Goal: Task Accomplishment & Management: Complete application form

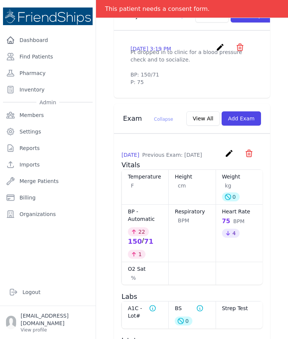
scroll to position [293, 0]
click at [245, 125] on button "Add Exam" at bounding box center [240, 119] width 39 height 14
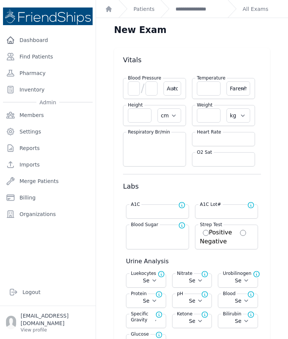
scroll to position [0, 0]
click at [133, 91] on input "number" at bounding box center [134, 88] width 12 height 14
type input "114"
click at [155, 88] on input "number" at bounding box center [151, 88] width 12 height 14
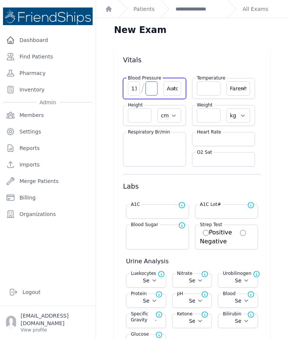
select select "Automatic"
select select "F"
select select "cm"
select select "kg"
select select
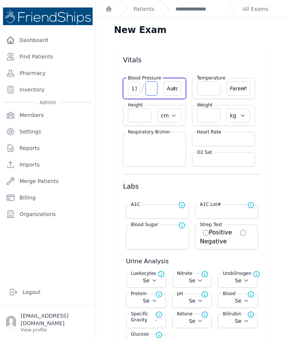
select select
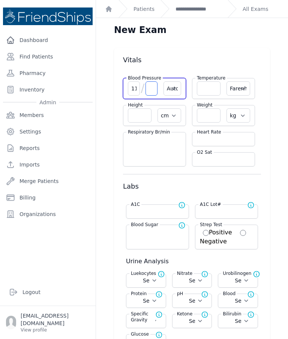
select select
type input "63"
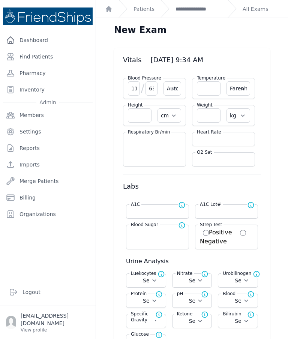
click at [203, 91] on input "number" at bounding box center [209, 88] width 24 height 14
select select "Automatic"
select select "F"
select select "cm"
select select "kg"
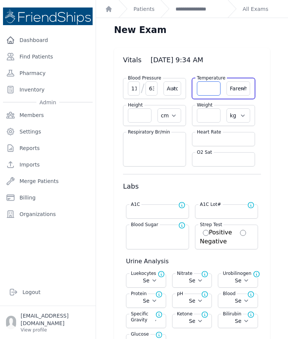
select select
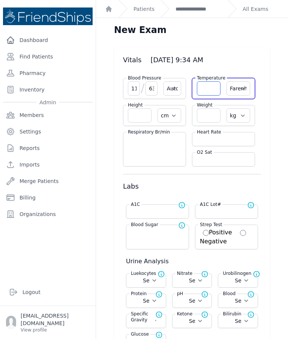
select select
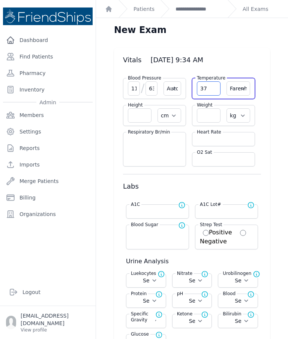
type input "37"
click at [242, 88] on select "Farenheit Celcius" at bounding box center [238, 88] width 24 height 14
select select "C"
select select "Automatic"
type input "37.0"
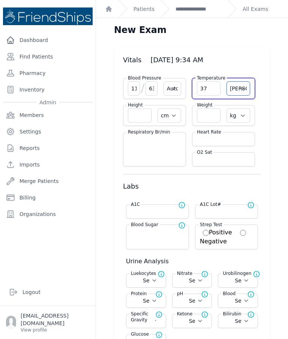
select select "cm"
select select "kg"
select select
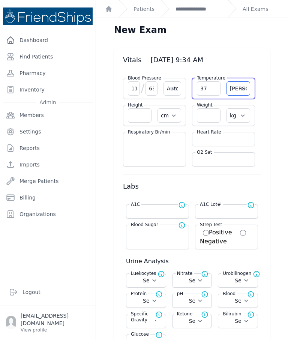
select select
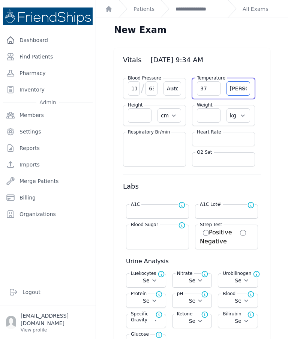
select select
click at [206, 118] on input "number" at bounding box center [209, 115] width 24 height 14
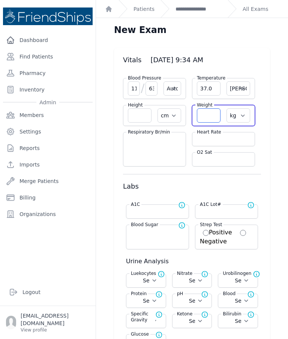
select select "Automatic"
select select "C"
select select "cm"
select select "kg"
select select
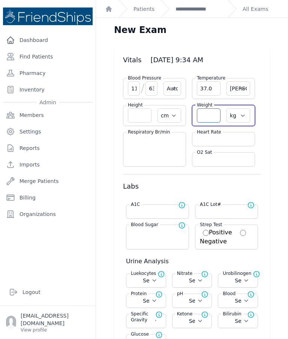
select select
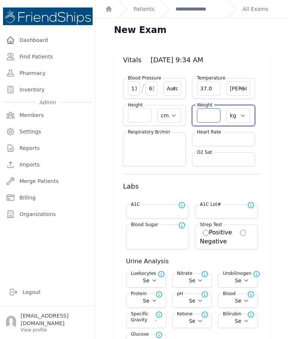
select select
type input "78.8"
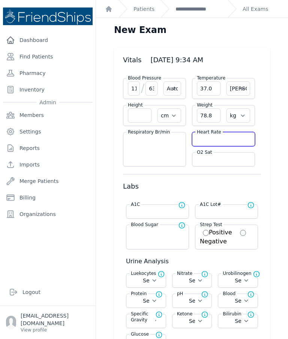
click at [215, 136] on input "number" at bounding box center [223, 138] width 53 height 7
type input "7"
select select "Automatic"
select select "C"
select select "cm"
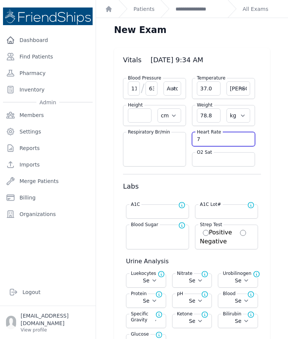
select select "kg"
select select
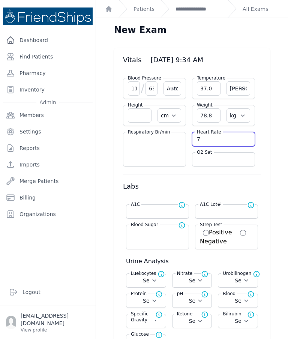
select select
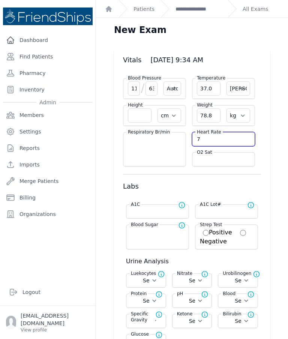
select select
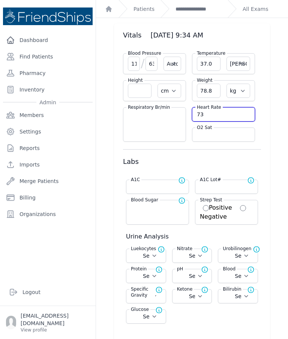
scroll to position [24, 0]
type input "73"
select select "Automatic"
select select "cm"
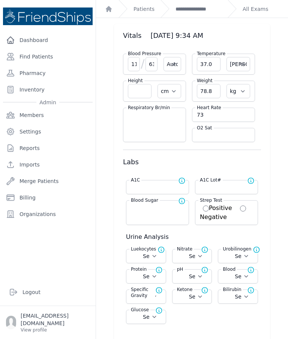
select select "kg"
select select
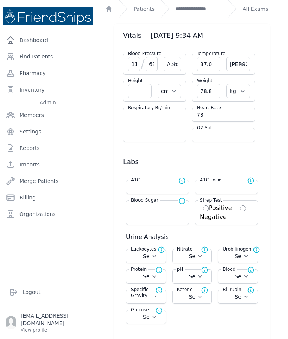
select select
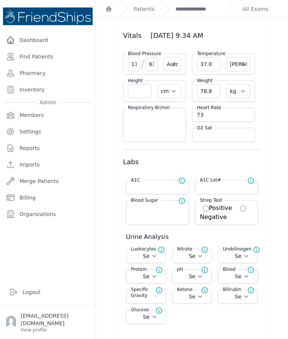
select select
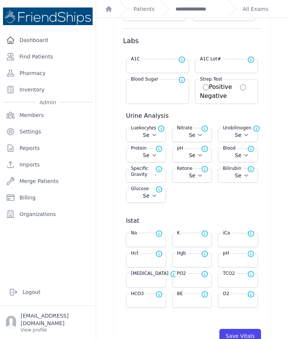
scroll to position [147, 0]
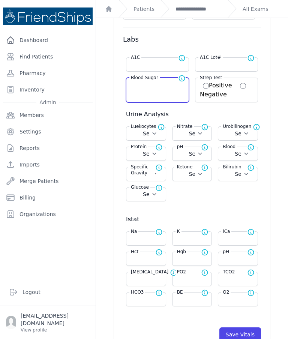
click at [152, 88] on input "number" at bounding box center [157, 84] width 53 height 7
type input "1"
type input "105"
click at [240, 334] on button "Save Vitals" at bounding box center [240, 334] width 42 height 14
select select "Automatic"
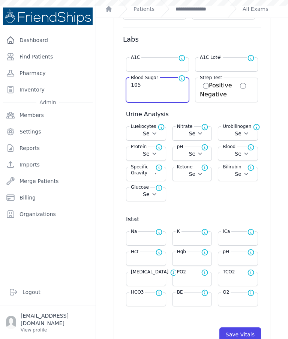
select select "cm"
select select "kg"
type input "105.0"
select select
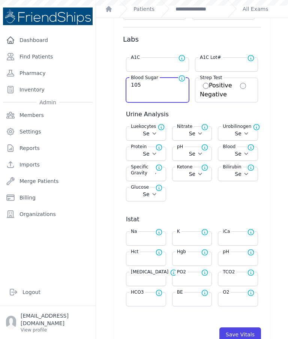
select select
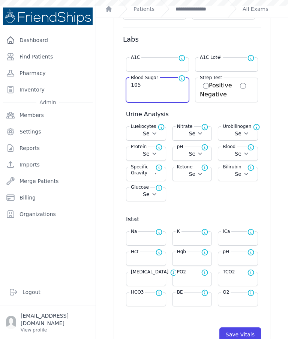
select select
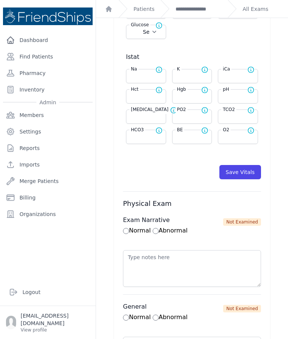
scroll to position [309, 0]
click at [242, 174] on button "Save Vitals" at bounding box center [240, 172] width 42 height 14
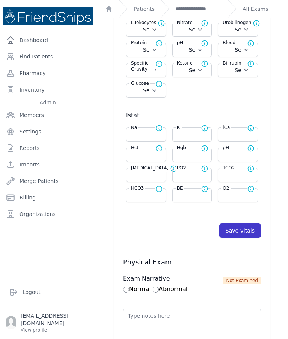
scroll to position [251, 0]
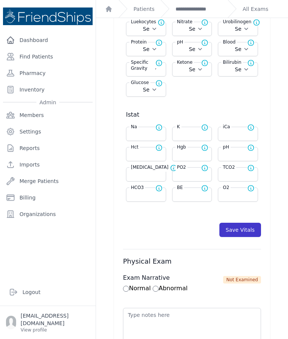
click at [238, 228] on button "Save Vitals" at bounding box center [240, 229] width 42 height 14
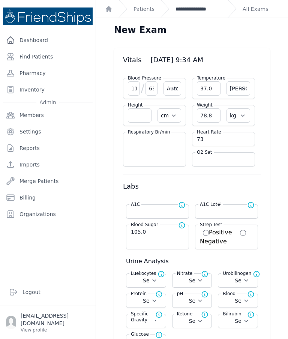
click at [192, 10] on link "**********" at bounding box center [198, 8] width 46 height 7
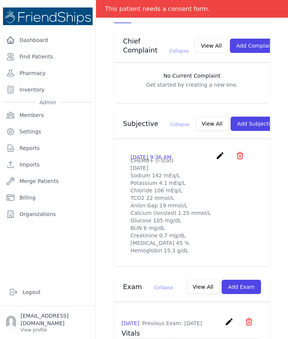
scroll to position [185, 0]
click at [195, 117] on button "View All" at bounding box center [211, 123] width 33 height 14
click at [220, 153] on icon "create" at bounding box center [219, 155] width 9 height 9
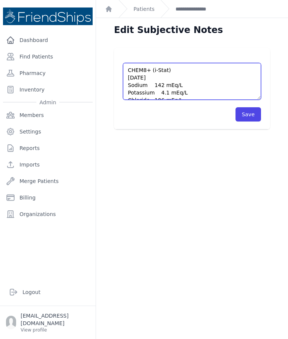
click at [127, 70] on textarea "CHEM8+ (i-Stat) [DATE] Sodium 142 mEq/L Potassium 4.1 mEq/L Chloride 106 mEq/L …" at bounding box center [192, 81] width 138 height 37
click at [123, 67] on textarea "CHEM8+ (i-Stat) [DATE] Sodium 142 mEq/L Potassium 4.1 mEq/L Chloride 106 mEq/L …" at bounding box center [192, 81] width 138 height 37
click at [157, 73] on textarea "CHEM8+ (i-Stat) 2025-09-30 Sodium 142 mEq/L Potassium 4.1 mEq/L Chloride 106 mE…" at bounding box center [192, 81] width 138 height 37
click at [150, 69] on textarea "CHEM8+ (i-Stat) 2025-09-30 Sodium 142 mEq/L Potassium 4.1 mEq/L Chloride 106 mE…" at bounding box center [192, 81] width 138 height 37
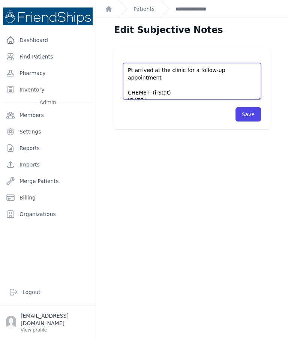
click at [253, 64] on textarea "CHEM8+ (i-Stat) 2025-09-30 Sodium 142 mEq/L Potassium 4.1 mEq/L Chloride 106 mE…" at bounding box center [192, 81] width 138 height 37
click at [250, 71] on textarea "CHEM8+ (i-Stat) 2025-09-30 Sodium 142 mEq/L Potassium 4.1 mEq/L Chloride 106 mE…" at bounding box center [192, 81] width 138 height 37
click at [254, 69] on textarea "CHEM8+ (i-Stat) 2025-09-30 Sodium 142 mEq/L Potassium 4.1 mEq/L Chloride 106 mE…" at bounding box center [192, 81] width 138 height 37
click at [233, 93] on textarea "CHEM8+ (i-Stat) 2025-09-30 Sodium 142 mEq/L Potassium 4.1 mEq/L Chloride 106 mE…" at bounding box center [192, 81] width 138 height 37
click at [252, 70] on textarea "CHEM8+ (i-Stat) 2025-09-30 Sodium 142 mEq/L Potassium 4.1 mEq/L Chloride 106 mE…" at bounding box center [192, 81] width 138 height 37
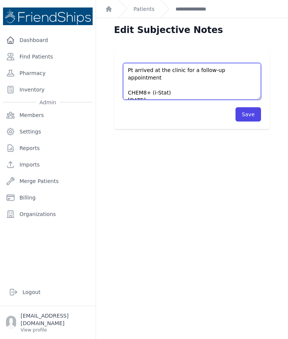
click at [253, 67] on textarea "CHEM8+ (i-Stat) 2025-09-30 Sodium 142 mEq/L Potassium 4.1 mEq/L Chloride 106 mE…" at bounding box center [192, 81] width 138 height 37
click at [239, 90] on textarea "CHEM8+ (i-Stat) 2025-09-30 Sodium 142 mEq/L Potassium 4.1 mEq/L Chloride 106 mE…" at bounding box center [192, 81] width 138 height 37
click at [252, 71] on textarea "CHEM8+ (i-Stat) 2025-09-30 Sodium 142 mEq/L Potassium 4.1 mEq/L Chloride 106 mE…" at bounding box center [192, 81] width 138 height 37
click at [150, 72] on textarea "CHEM8+ (i-Stat) 2025-09-30 Sodium 142 mEq/L Potassium 4.1 mEq/L Chloride 106 mE…" at bounding box center [192, 81] width 138 height 37
click at [130, 74] on textarea "CHEM8+ (i-Stat) 2025-09-30 Sodium 142 mEq/L Potassium 4.1 mEq/L Chloride 106 mE…" at bounding box center [192, 81] width 138 height 37
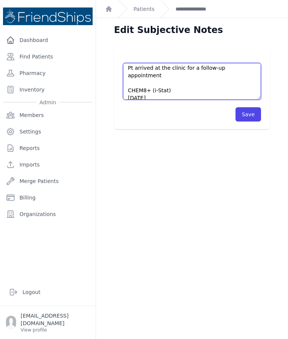
scroll to position [3, 0]
click at [250, 68] on textarea "CHEM8+ (i-Stat) 2025-09-30 Sodium 142 mEq/L Potassium 4.1 mEq/L Chloride 106 mE…" at bounding box center [192, 81] width 138 height 37
click at [246, 87] on textarea "CHEM8+ (i-Stat) 2025-09-30 Sodium 142 mEq/L Potassium 4.1 mEq/L Chloride 106 mE…" at bounding box center [192, 81] width 138 height 37
click at [249, 82] on textarea "CHEM8+ (i-Stat) 2025-09-30 Sodium 142 mEq/L Potassium 4.1 mEq/L Chloride 106 mE…" at bounding box center [192, 81] width 138 height 37
click at [249, 66] on textarea "CHEM8+ (i-Stat) 2025-09-30 Sodium 142 mEq/L Potassium 4.1 mEq/L Chloride 106 mE…" at bounding box center [192, 81] width 138 height 37
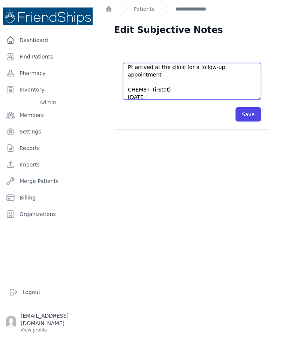
click at [198, 75] on textarea "CHEM8+ (i-Stat) 2025-09-30 Sodium 142 mEq/L Potassium 4.1 mEq/L Chloride 106 mE…" at bounding box center [192, 81] width 138 height 37
click at [246, 89] on textarea "CHEM8+ (i-Stat) 2025-09-30 Sodium 142 mEq/L Potassium 4.1 mEq/L Chloride 106 mE…" at bounding box center [192, 81] width 138 height 37
click at [251, 67] on textarea "CHEM8+ (i-Stat) 2025-09-30 Sodium 142 mEq/L Potassium 4.1 mEq/L Chloride 106 mE…" at bounding box center [192, 81] width 138 height 37
click at [256, 82] on textarea "CHEM8+ (i-Stat) 2025-09-30 Sodium 142 mEq/L Potassium 4.1 mEq/L Chloride 106 mE…" at bounding box center [192, 81] width 138 height 37
click at [258, 85] on textarea "CHEM8+ (i-Stat) 2025-09-30 Sodium 142 mEq/L Potassium 4.1 mEq/L Chloride 106 mE…" at bounding box center [192, 81] width 138 height 37
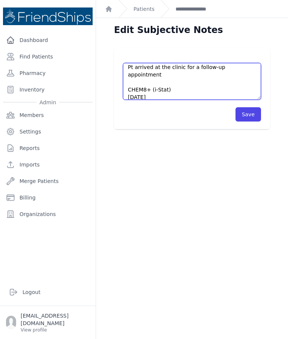
click at [254, 65] on textarea "CHEM8+ (i-Stat) 2025-09-30 Sodium 142 mEq/L Potassium 4.1 mEq/L Chloride 106 mE…" at bounding box center [192, 81] width 138 height 37
click at [213, 84] on textarea "CHEM8+ (i-Stat) 2025-09-30 Sodium 142 mEq/L Potassium 4.1 mEq/L Chloride 106 mE…" at bounding box center [192, 81] width 138 height 37
click at [204, 66] on textarea "CHEM8+ (i-Stat) 2025-09-30 Sodium 142 mEq/L Potassium 4.1 mEq/L Chloride 106 mE…" at bounding box center [192, 81] width 138 height 37
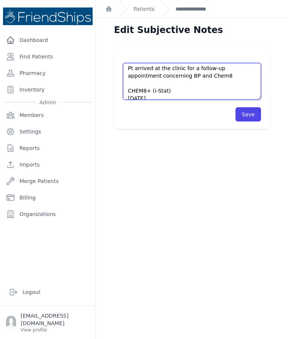
click at [190, 73] on textarea "CHEM8+ (i-Stat) 2025-09-30 Sodium 142 mEq/L Potassium 4.1 mEq/L Chloride 106 mE…" at bounding box center [192, 81] width 138 height 37
click at [187, 75] on textarea "CHEM8+ (i-Stat) 2025-09-30 Sodium 142 mEq/L Potassium 4.1 mEq/L Chloride 106 mE…" at bounding box center [192, 81] width 138 height 37
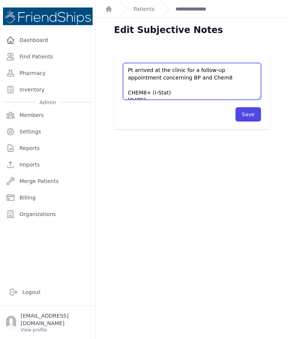
scroll to position [0, 0]
click at [142, 86] on textarea "CHEM8+ (i-Stat) 2025-09-30 Sodium 142 mEq/L Potassium 4.1 mEq/L Chloride 106 mE…" at bounding box center [192, 81] width 138 height 37
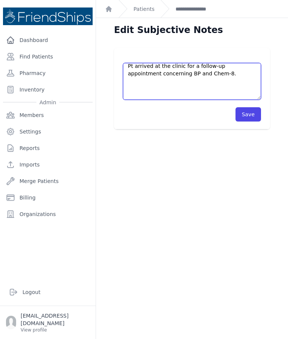
click at [131, 82] on textarea "CHEM8+ (i-Stat) 2025-09-30 Sodium 142 mEq/L Potassium 4.1 mEq/L Chloride 106 mE…" at bounding box center [192, 81] width 138 height 37
click at [132, 88] on textarea "CHEM8+ (i-Stat) 2025-09-30 Sodium 142 mEq/L Potassium 4.1 mEq/L Chloride 106 mE…" at bounding box center [192, 81] width 138 height 37
click at [150, 86] on textarea "CHEM8+ (i-Stat) 2025-09-30 Sodium 142 mEq/L Potassium 4.1 mEq/L Chloride 106 mE…" at bounding box center [192, 81] width 138 height 37
click at [148, 96] on textarea "CHEM8+ (i-Stat) 2025-09-30 Sodium 142 mEq/L Potassium 4.1 mEq/L Chloride 106 mE…" at bounding box center [192, 81] width 138 height 37
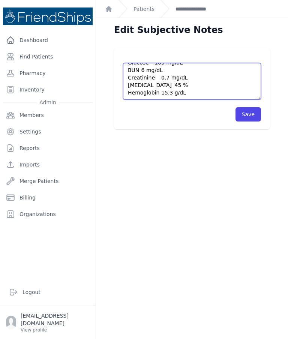
scroll to position [127, 0]
click at [201, 90] on textarea "CHEM8+ (i-Stat) 2025-09-30 Sodium 142 mEq/L Potassium 4.1 mEq/L Chloride 106 mE…" at bounding box center [192, 81] width 138 height 37
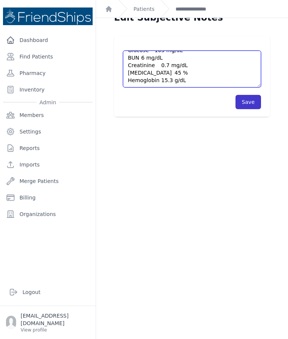
type textarea "Pt arrived at the clinic for a follow-up appointment concerning BP and Chem-8. …"
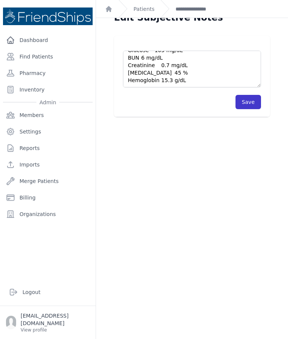
click at [249, 101] on button "Save" at bounding box center [247, 102] width 25 height 14
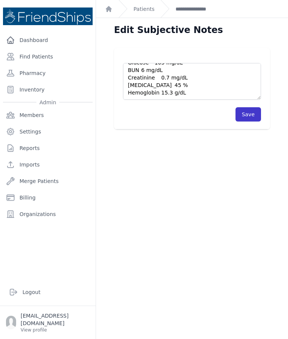
click at [250, 113] on button "Save" at bounding box center [247, 114] width 25 height 14
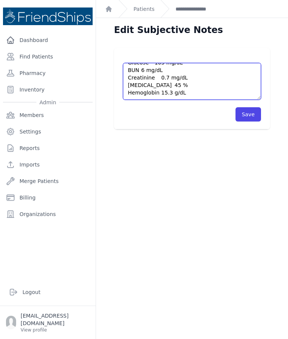
click at [184, 76] on textarea "CHEM8+ (i-Stat) 2025-09-30 Sodium 142 mEq/L Potassium 4.1 mEq/L Chloride 106 mE…" at bounding box center [192, 81] width 138 height 37
click at [194, 73] on textarea "CHEM8+ (i-Stat) 2025-09-30 Sodium 142 mEq/L Potassium 4.1 mEq/L Chloride 106 mE…" at bounding box center [192, 81] width 138 height 37
click at [199, 75] on textarea "CHEM8+ (i-Stat) 2025-09-30 Sodium 142 mEq/L Potassium 4.1 mEq/L Chloride 106 mE…" at bounding box center [192, 81] width 138 height 37
click at [202, 76] on textarea "CHEM8+ (i-Stat) 2025-09-30 Sodium 142 mEq/L Potassium 4.1 mEq/L Chloride 106 mE…" at bounding box center [192, 81] width 138 height 37
click at [202, 80] on textarea "CHEM8+ (i-Stat) 2025-09-30 Sodium 142 mEq/L Potassium 4.1 mEq/L Chloride 106 mE…" at bounding box center [192, 81] width 138 height 37
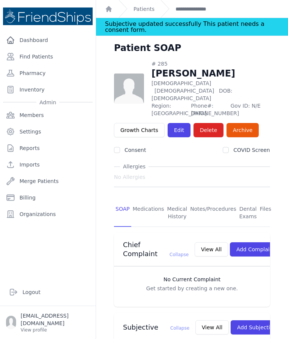
click at [169, 88] on span "61 Years Old" at bounding box center [184, 91] width 60 height 6
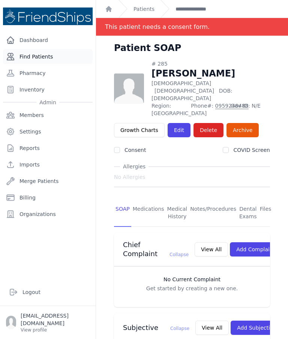
scroll to position [-1, 0]
click at [34, 54] on link "Find Patients" at bounding box center [47, 56] width 89 height 15
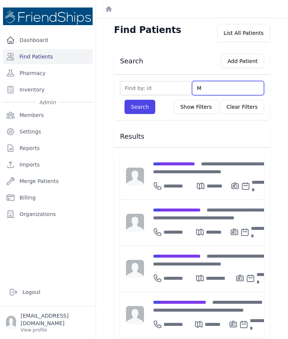
type input "Mi"
type input "Mo"
type input "Moh"
type input "Moha"
type input "Mohamm"
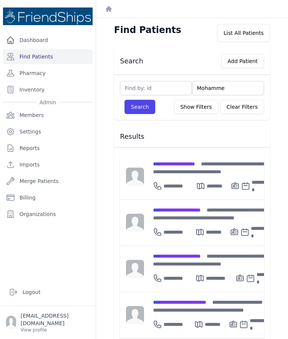
type input "Mohammed"
type input "Mohamm"
type input "Moha"
type input "Mo"
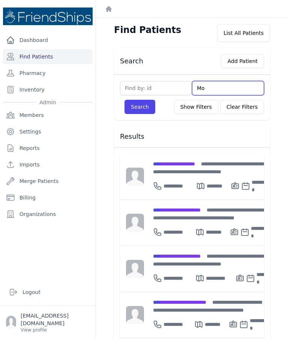
type input "M"
type input "Mo"
type input "Moha"
type input "Moham"
type input "Mohame"
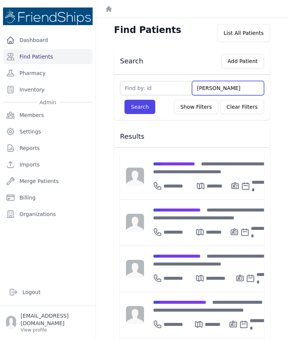
type input "Mohamed"
type input "Mohamed mus"
type input "Mohamed must"
type input "Mohamed musta"
type input "Mohamed mustaf"
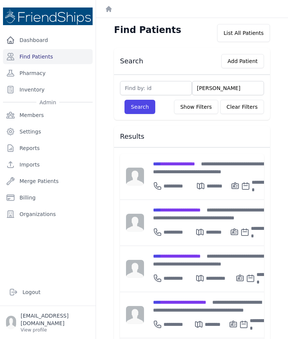
type input "Mohamed mustafa"
click at [139, 107] on button "Search" at bounding box center [139, 107] width 31 height 14
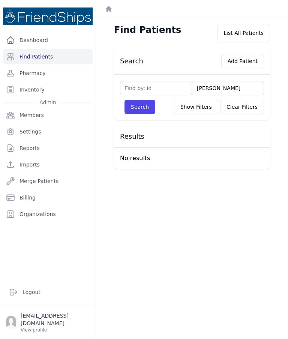
click at [223, 88] on input "Mohamed mustafa" at bounding box center [228, 88] width 72 height 14
click at [239, 91] on input "Mohamed mustafa" at bounding box center [228, 88] width 72 height 14
click at [233, 84] on input "Mohamed mustafa" at bounding box center [228, 88] width 72 height 14
type input "Moha"
type input "Moh"
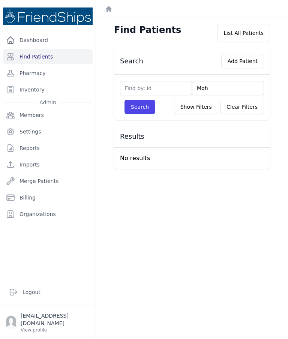
type input "Mo"
type input "M"
type input "Mu"
type input "Musta"
type input "Mustaf"
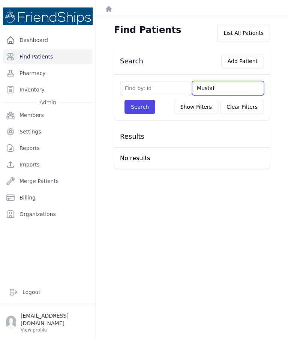
type input "Mustafa"
click at [139, 107] on button "Search" at bounding box center [139, 107] width 31 height 14
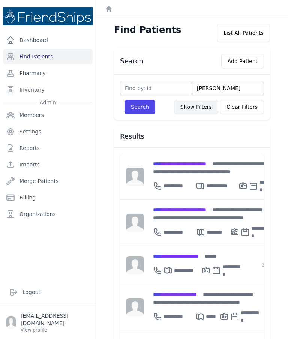
click at [189, 107] on button "Show Filters" at bounding box center [196, 107] width 44 height 14
select select
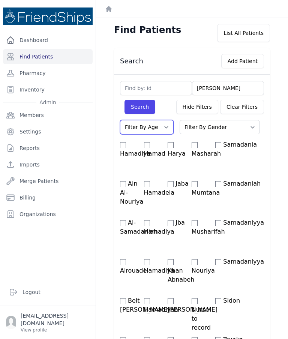
click at [160, 127] on select "Filter By Age 0-20 21-40 41-60 60+" at bounding box center [147, 127] width 54 height 14
select select "0-20"
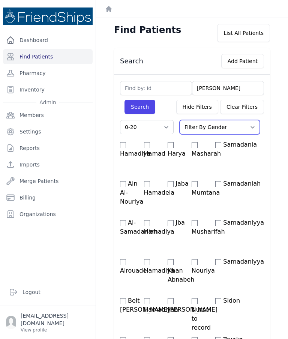
click at [198, 127] on select "Filter By Gender Male Female" at bounding box center [219, 127] width 80 height 14
select select "male"
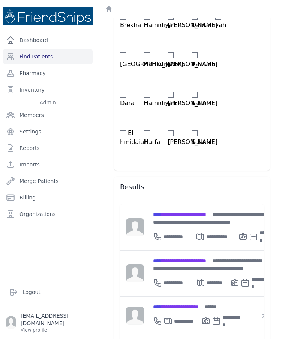
select select "0-20"
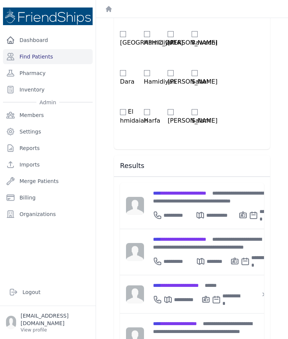
select select "male"
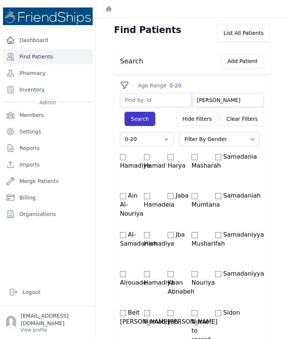
click at [142, 117] on button "Search" at bounding box center [139, 119] width 31 height 14
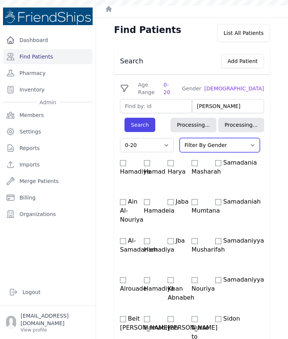
select select "0-20"
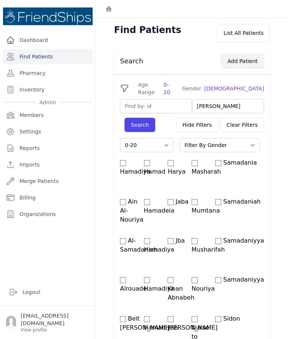
click at [247, 64] on button "Add Patient" at bounding box center [242, 61] width 43 height 14
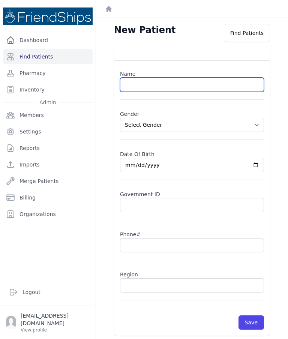
click at [180, 81] on input "text" at bounding box center [192, 85] width 144 height 14
type input "Muhammad Mustafa Mustafa"
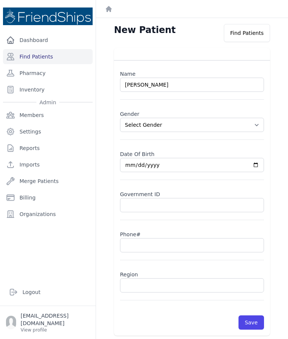
click at [228, 122] on select "Select Gender Male Female" at bounding box center [192, 125] width 144 height 14
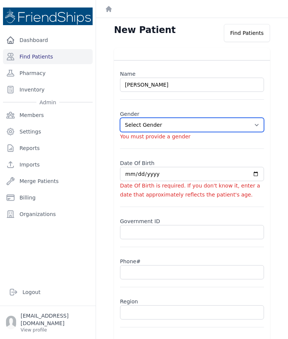
select select "male"
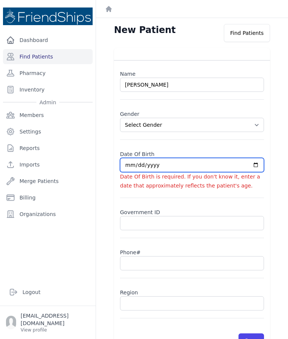
click at [201, 172] on input "date" at bounding box center [192, 165] width 144 height 14
type input "2025-09-30"
select select "male"
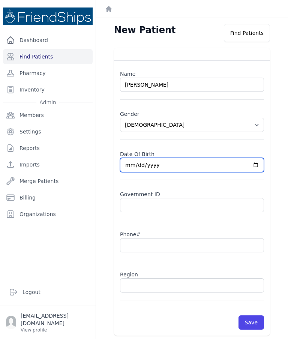
click at [189, 167] on input "2025-09-30" at bounding box center [192, 165] width 144 height 14
type input "2025-01-30"
select select "male"
type input "2010-01-30"
select select "male"
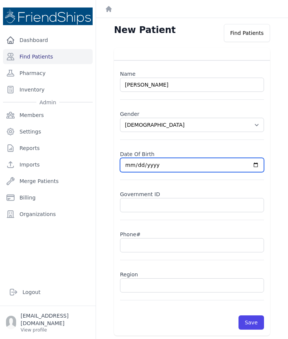
click at [193, 166] on input "2010-01-30" at bounding box center [192, 165] width 144 height 14
type input "2010-01-01"
select select "male"
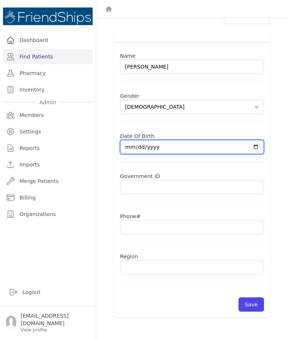
scroll to position [18, 0]
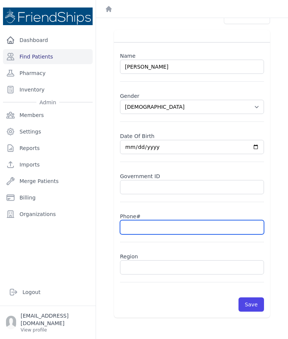
click at [163, 228] on input "text" at bounding box center [192, 227] width 144 height 14
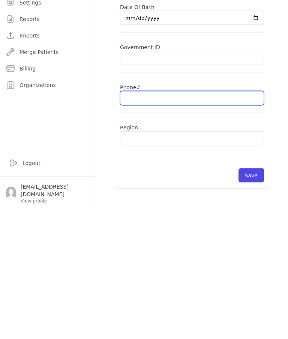
click at [142, 220] on input "text" at bounding box center [192, 227] width 144 height 14
click at [143, 220] on input "text" at bounding box center [192, 227] width 144 height 14
type input "Ha"
select select "male"
type input "Ham"
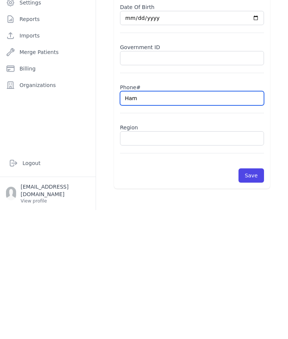
select select "male"
type input "Hama"
select select "male"
type input "Hamadi"
select select "male"
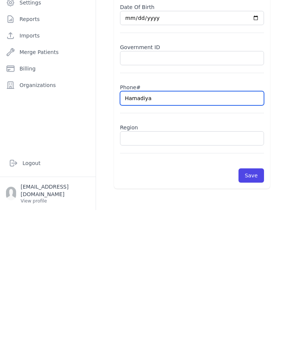
type input "Hamadiyah"
select select "male"
type input "Hamadiya"
select select "male"
type input "Hamadiya"
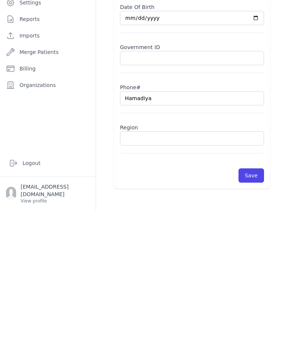
click at [167, 260] on input "text" at bounding box center [192, 267] width 144 height 14
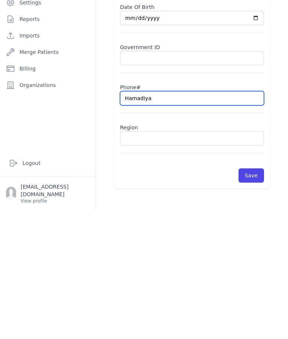
click at [141, 220] on input "Hamadiya" at bounding box center [192, 227] width 144 height 14
click at [142, 220] on input "Hamadiya" at bounding box center [192, 227] width 144 height 14
click at [140, 220] on input "Hamadiya" at bounding box center [192, 227] width 144 height 14
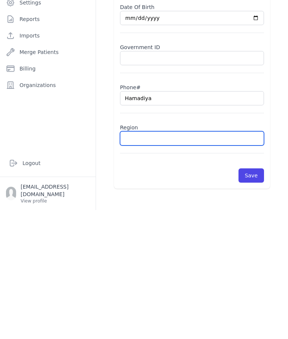
click at [140, 260] on input "text" at bounding box center [192, 267] width 144 height 14
click at [142, 260] on input "text" at bounding box center [192, 267] width 144 height 14
click at [139, 260] on input "text" at bounding box center [192, 267] width 144 height 14
click at [136, 260] on input "text" at bounding box center [192, 267] width 144 height 14
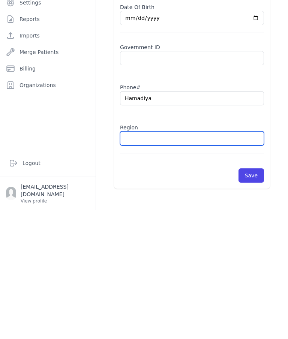
paste input "Hamadiya"
type input "Hamadiya"
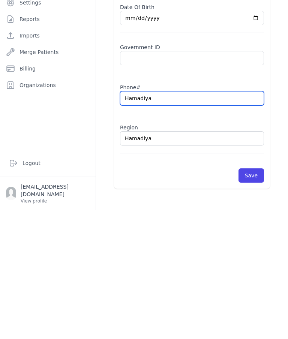
click at [134, 220] on input "Hamadiya" at bounding box center [192, 227] width 144 height 14
select select "male"
click at [137, 220] on input "Hamadiya" at bounding box center [192, 227] width 144 height 14
click at [138, 220] on input "Hamadiya" at bounding box center [192, 227] width 144 height 14
select select "male"
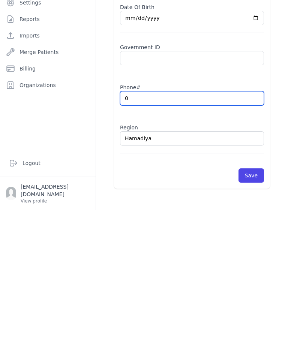
type input "09"
select select "male"
type input "0934"
select select "male"
type input "0934251"
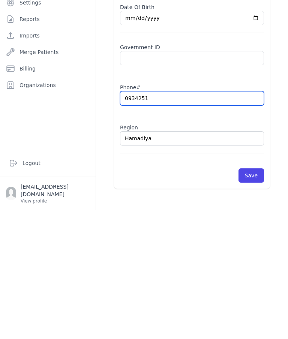
select select "male"
type input "09342510"
select select "male"
type input "0934251083"
select select "male"
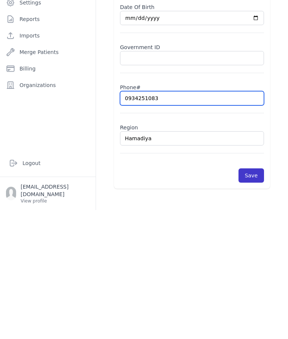
type input "0934251083"
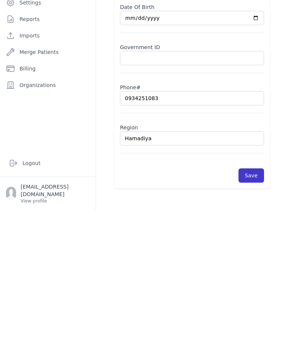
click at [248, 297] on button "Save" at bounding box center [250, 304] width 25 height 14
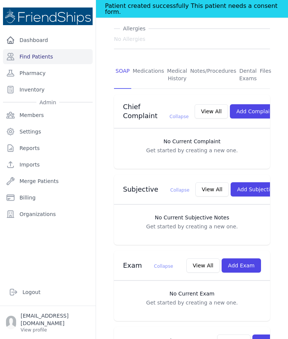
scroll to position [130, 0]
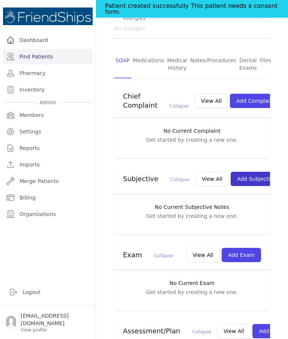
click at [243, 172] on button "Add Subjective" at bounding box center [256, 179] width 52 height 14
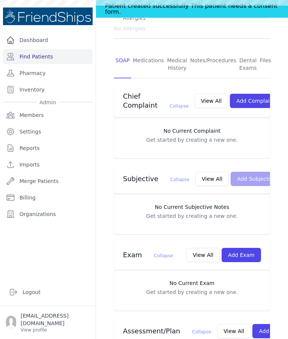
scroll to position [0, 0]
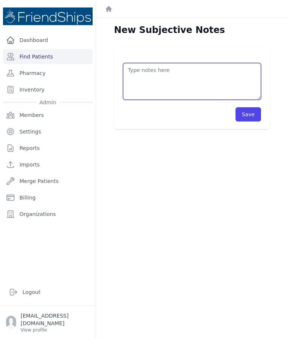
click at [149, 63] on textarea at bounding box center [192, 81] width 138 height 37
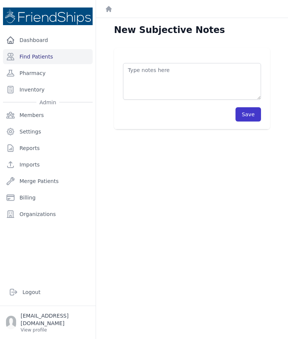
click at [248, 107] on button "Save" at bounding box center [247, 114] width 25 height 14
click at [50, 52] on link "Find Patients" at bounding box center [47, 56] width 89 height 15
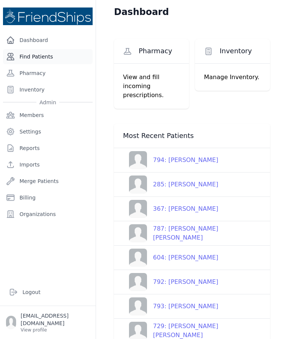
click at [30, 57] on link "Find Patients" at bounding box center [47, 56] width 89 height 15
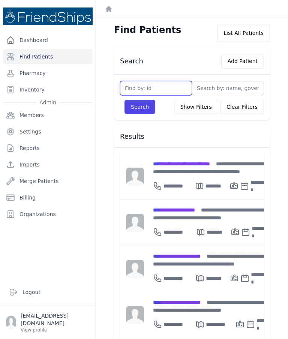
click at [138, 88] on input "text" at bounding box center [156, 88] width 72 height 14
type input "211"
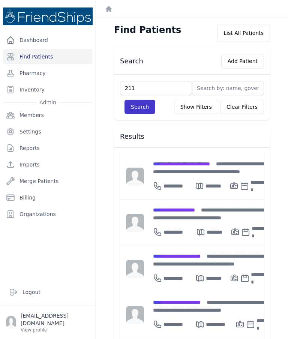
click at [140, 107] on button "Search" at bounding box center [139, 107] width 31 height 14
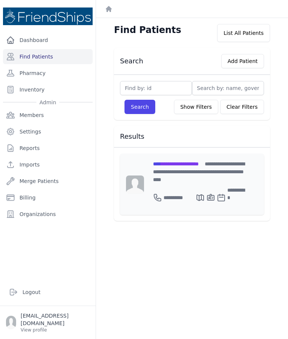
click at [177, 161] on span "**********" at bounding box center [176, 163] width 46 height 5
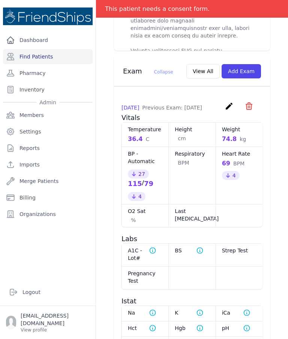
scroll to position [527, 0]
click at [243, 66] on button "Add Exam" at bounding box center [240, 71] width 39 height 14
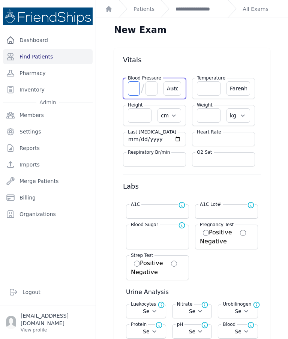
click at [136, 86] on input "number" at bounding box center [134, 88] width 12 height 14
type input "124"
click at [154, 89] on input "number" at bounding box center [151, 88] width 12 height 14
select select "Automatic"
select select "F"
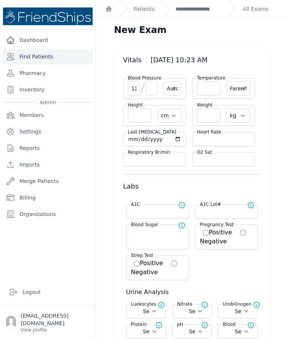
select select "cm"
select select "kg"
select select
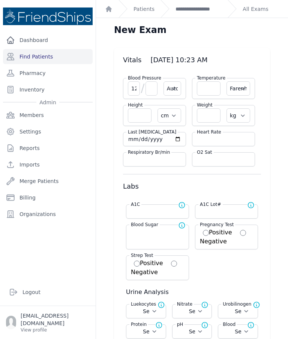
select select
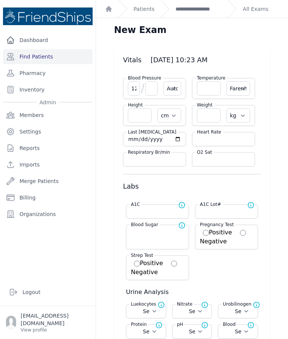
select select
type input "80"
click at [225, 142] on input "number" at bounding box center [223, 138] width 53 height 7
select select "Automatic"
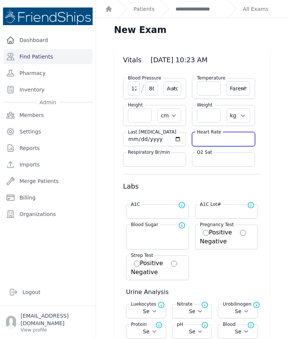
select select "F"
select select "cm"
select select "kg"
select select
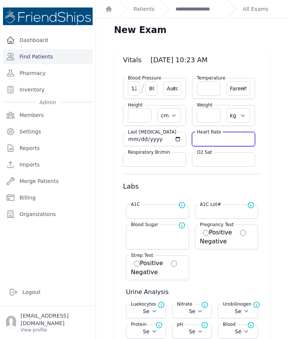
select select
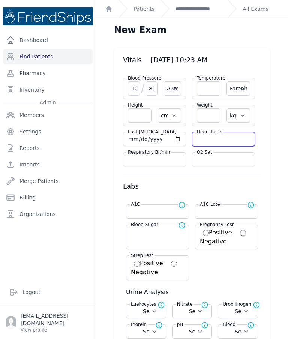
select select
type input "70"
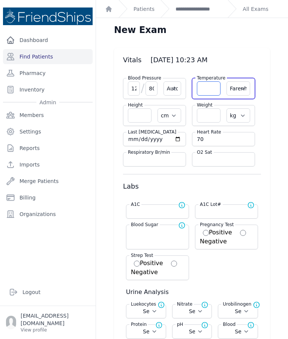
click at [209, 87] on input "number" at bounding box center [209, 88] width 24 height 14
select select "Automatic"
select select "F"
select select "cm"
select select "kg"
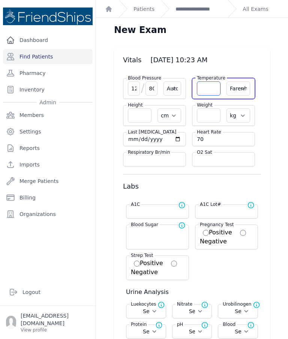
select select
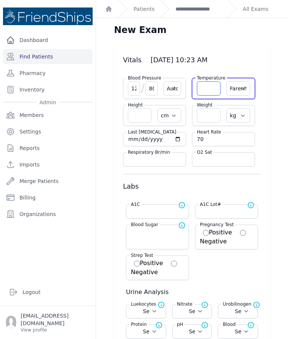
select select
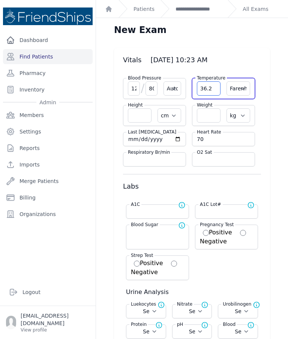
type input "36.2"
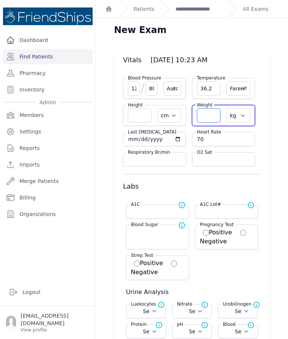
click at [203, 111] on input "number" at bounding box center [209, 115] width 24 height 14
type input "7"
select select "Automatic"
select select "F"
select select "cm"
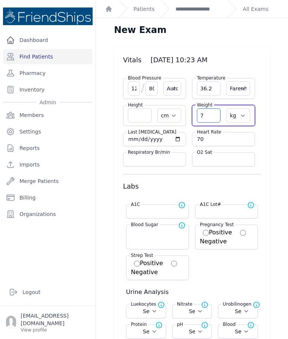
select select "kg"
select select
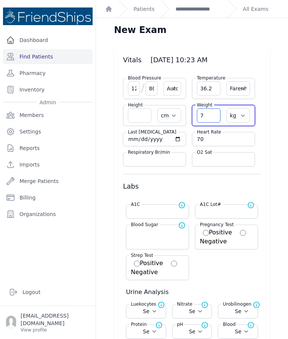
select select
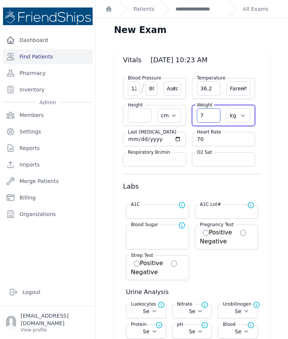
select select
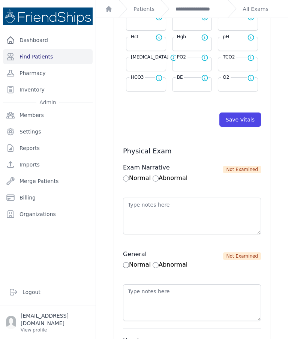
scroll to position [392, 0]
type input "74.6"
click at [240, 120] on button "Save Vitals" at bounding box center [240, 119] width 42 height 14
select select "Automatic"
select select "F"
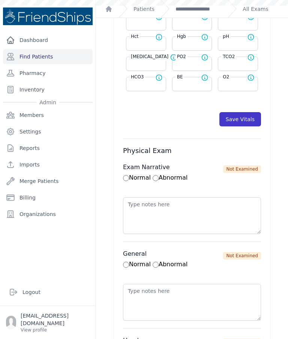
select select "cm"
select select "kg"
select select
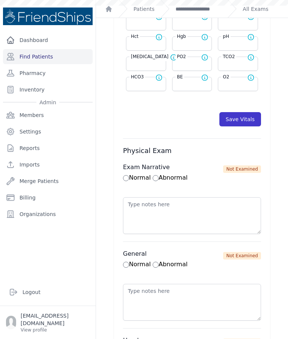
select select
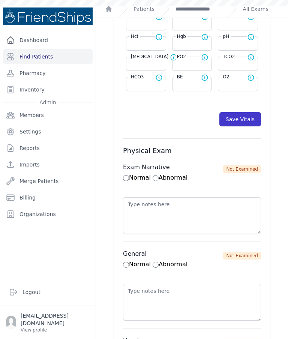
select select
click at [204, 12] on link "**********" at bounding box center [198, 8] width 46 height 7
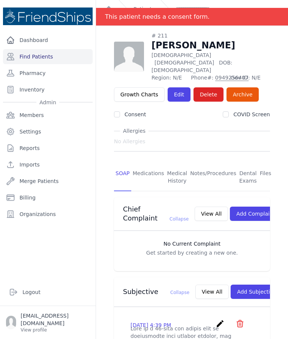
scroll to position [7, 0]
